Goal: Task Accomplishment & Management: Complete application form

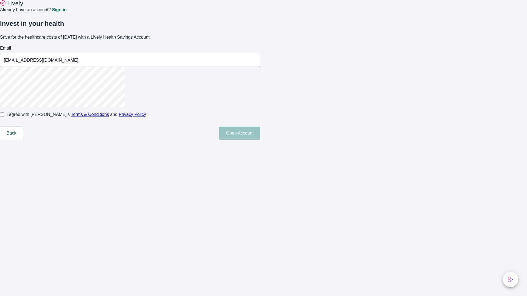
click at [4, 117] on input "I agree with Lively’s Terms & Conditions and Privacy Policy" at bounding box center [2, 115] width 4 height 4
checkbox input "true"
click at [260, 140] on button "Open Account" at bounding box center [239, 133] width 41 height 13
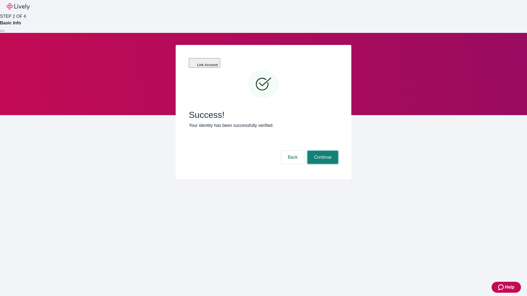
click at [322, 151] on button "Continue" at bounding box center [322, 157] width 31 height 13
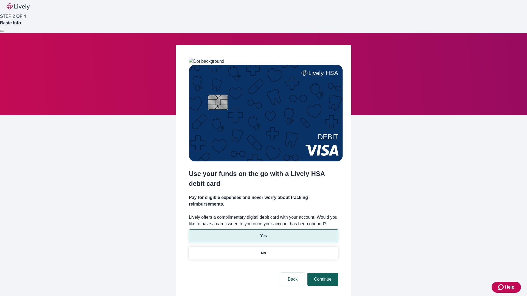
click at [263, 233] on p "Yes" at bounding box center [263, 236] width 7 height 6
click at [322, 273] on button "Continue" at bounding box center [322, 279] width 31 height 13
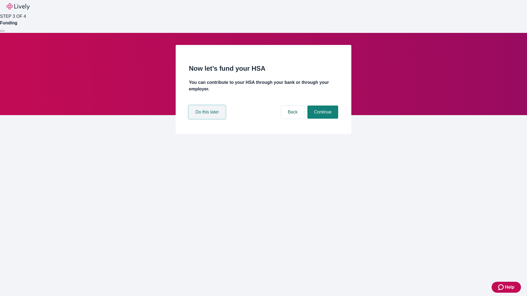
click at [208, 119] on button "Do this later" at bounding box center [207, 112] width 37 height 13
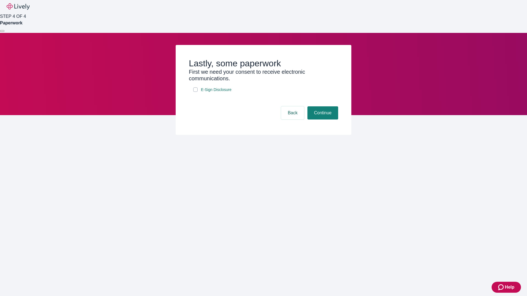
click at [195, 92] on input "E-Sign Disclosure" at bounding box center [195, 90] width 4 height 4
checkbox input "true"
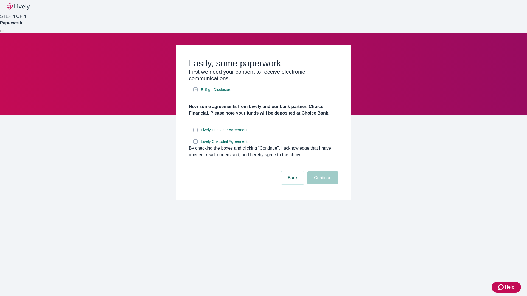
click at [195, 132] on input "Lively End User Agreement" at bounding box center [195, 130] width 4 height 4
checkbox input "true"
click at [195, 144] on input "Lively Custodial Agreement" at bounding box center [195, 141] width 4 height 4
checkbox input "true"
click at [322, 185] on button "Continue" at bounding box center [322, 178] width 31 height 13
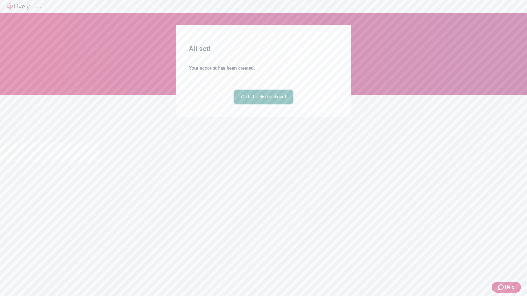
click at [263, 104] on link "Go to Lively dashboard" at bounding box center [263, 97] width 58 height 13
